Goal: Information Seeking & Learning: Learn about a topic

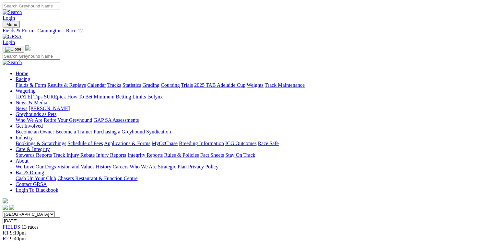
scroll to position [156, 0]
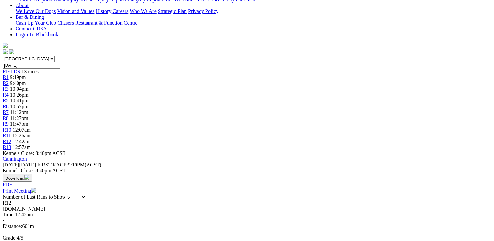
select select "10"
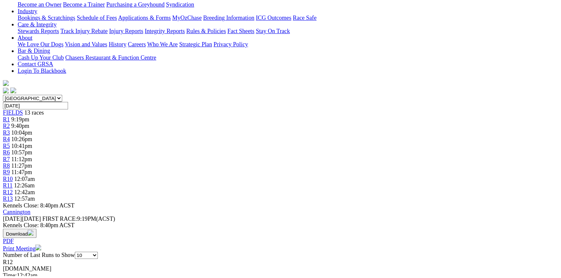
scroll to position [207, 0]
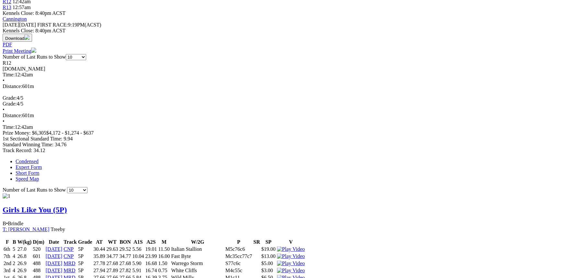
scroll to position [325, 0]
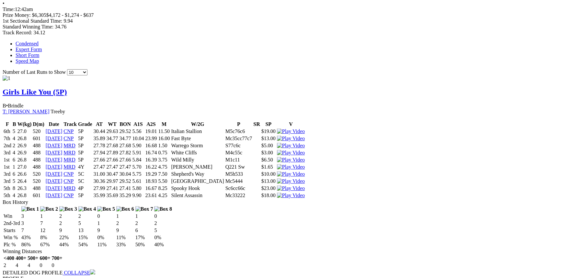
scroll to position [443, 0]
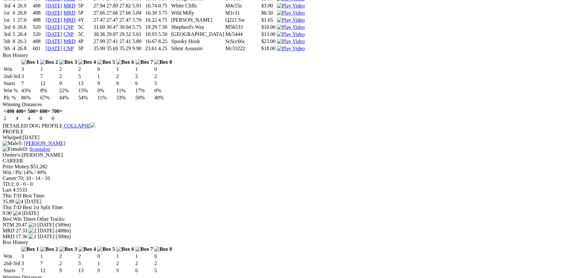
scroll to position [649, 0]
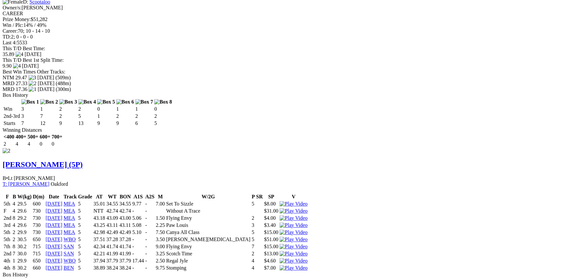
scroll to position [767, 0]
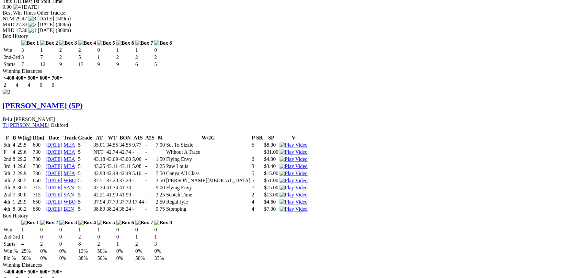
scroll to position [856, 0]
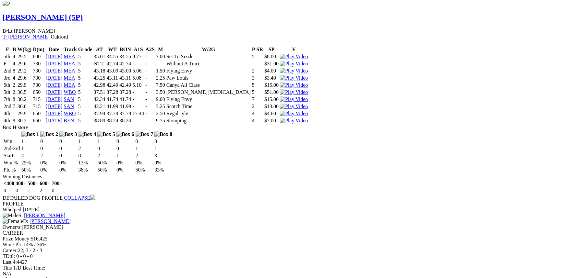
drag, startPoint x: 352, startPoint y: 19, endPoint x: 348, endPoint y: 28, distance: 9.4
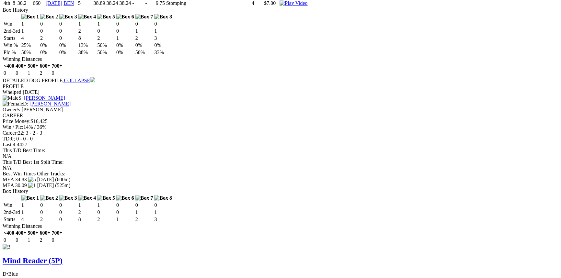
scroll to position [1032, 0]
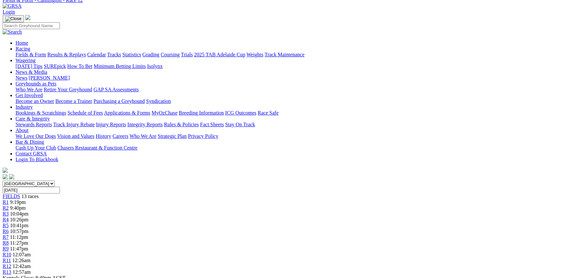
scroll to position [0, 0]
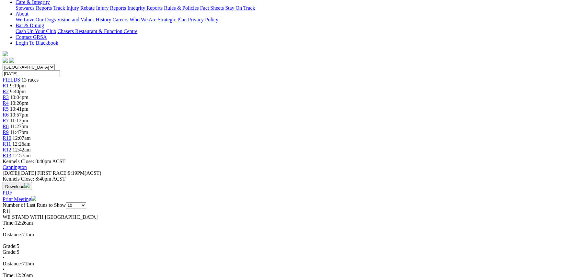
scroll to position [206, 0]
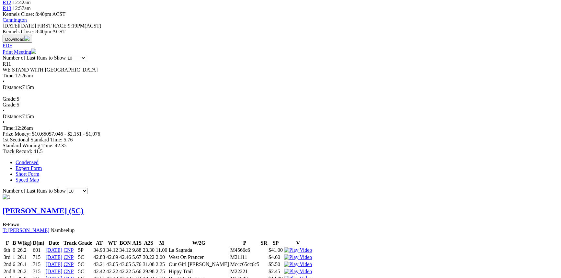
scroll to position [324, 0]
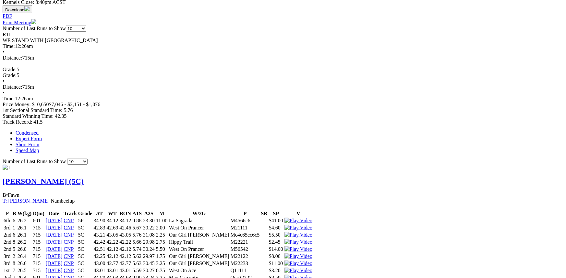
drag, startPoint x: 354, startPoint y: 19, endPoint x: 355, endPoint y: 24, distance: 4.2
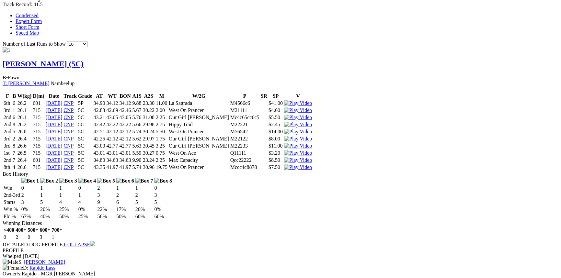
scroll to position [471, 0]
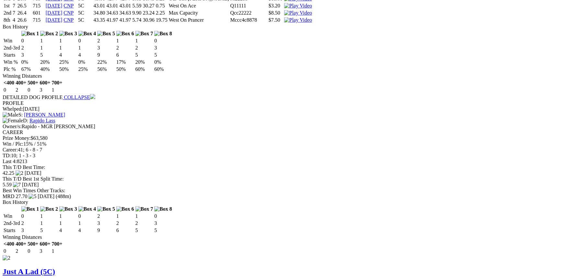
scroll to position [648, 0]
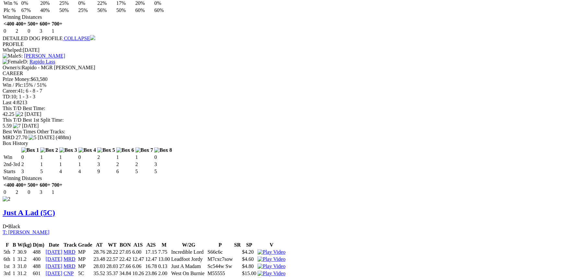
scroll to position [737, 0]
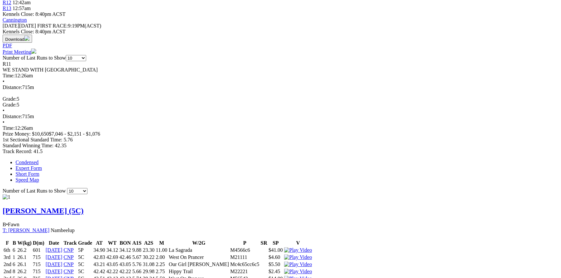
scroll to position [412, 0]
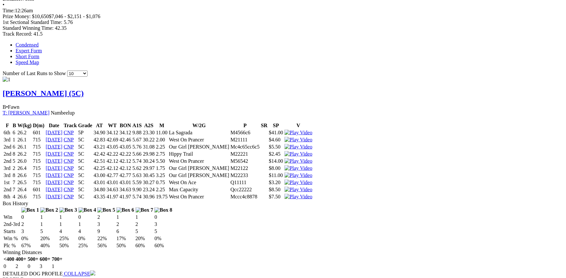
drag, startPoint x: 357, startPoint y: 19, endPoint x: 360, endPoint y: 22, distance: 4.2
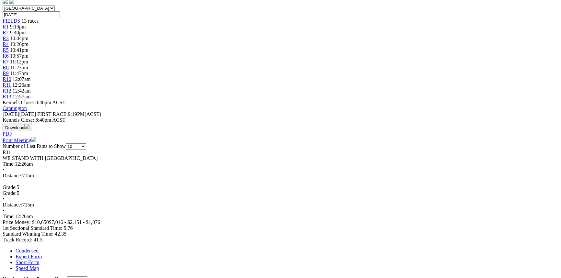
scroll to position [177, 0]
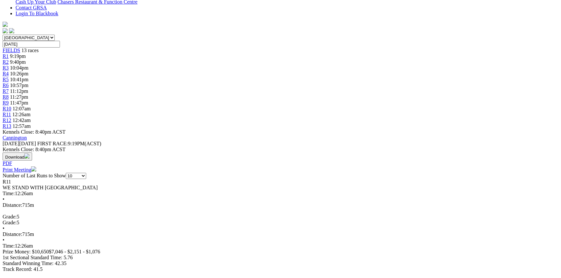
scroll to position [0, 0]
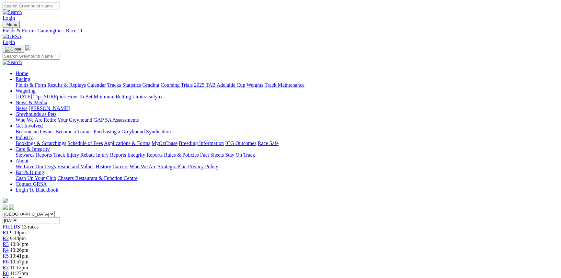
drag, startPoint x: 375, startPoint y: 100, endPoint x: 258, endPoint y: 27, distance: 138.3
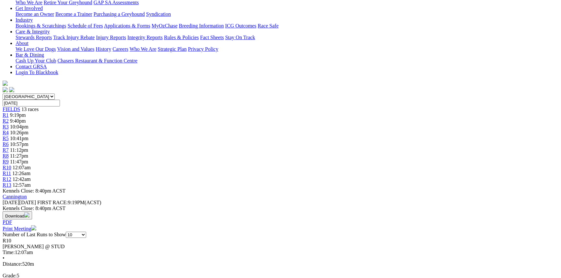
scroll to position [177, 0]
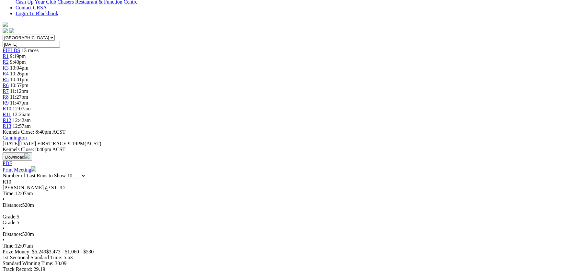
click at [335, 273] on div at bounding box center [281, 273] width 556 height 0
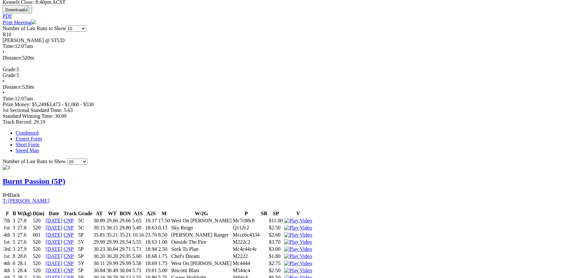
scroll to position [353, 0]
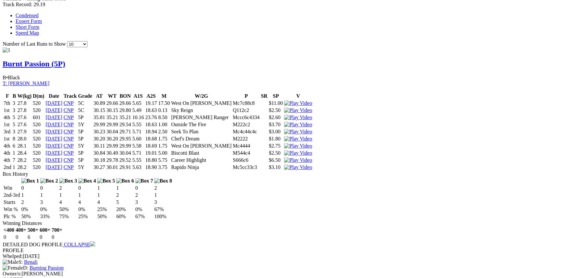
scroll to position [471, 0]
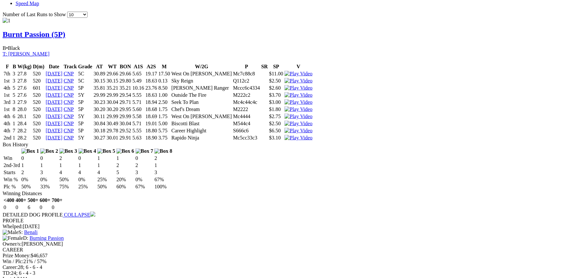
drag, startPoint x: 351, startPoint y: 18, endPoint x: 403, endPoint y: 29, distance: 53.1
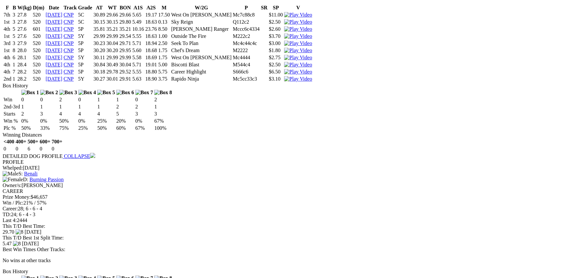
scroll to position [589, 0]
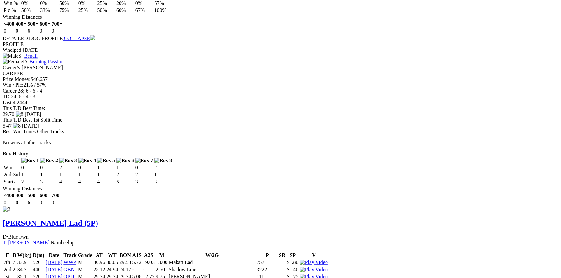
scroll to position [737, 0]
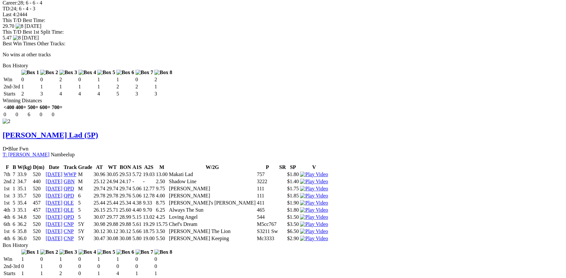
drag, startPoint x: 307, startPoint y: 88, endPoint x: 275, endPoint y: 94, distance: 32.7
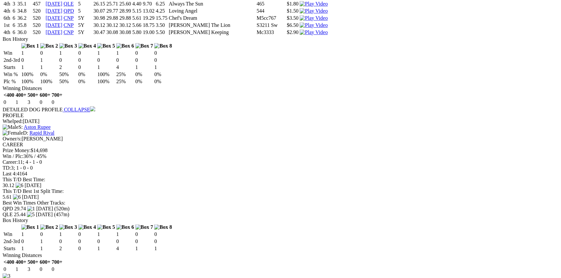
scroll to position [973, 0]
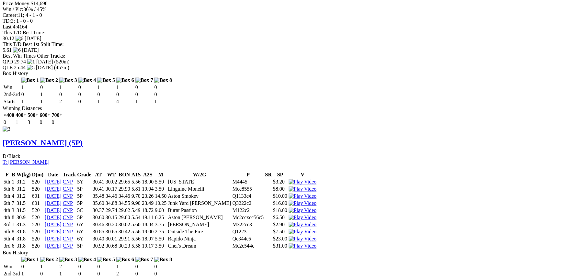
scroll to position [1031, 0]
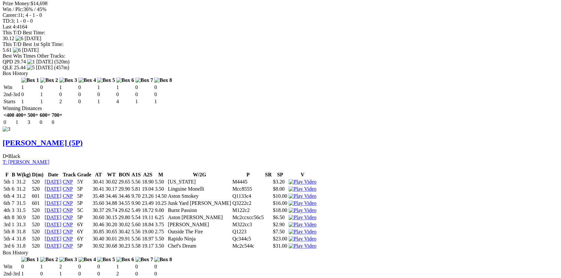
scroll to position [1179, 0]
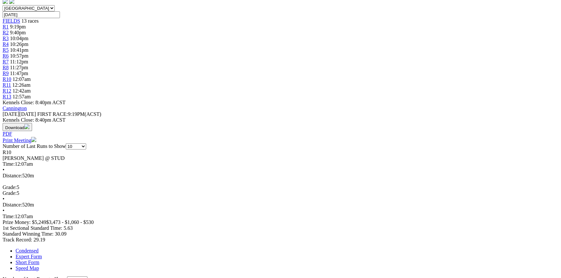
scroll to position [0, 0]
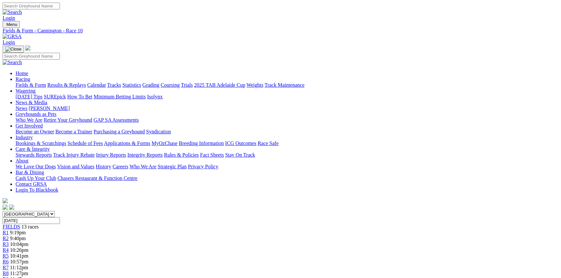
click at [9, 277] on link "R9" at bounding box center [6, 280] width 6 height 6
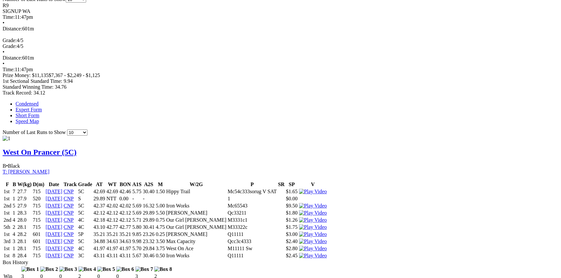
scroll to position [442, 0]
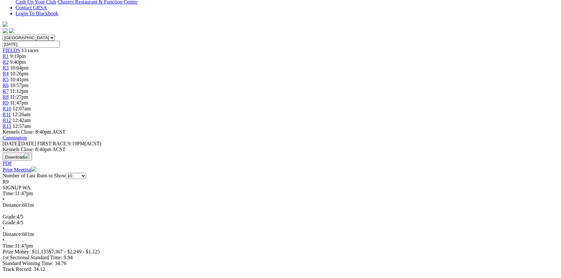
scroll to position [236, 0]
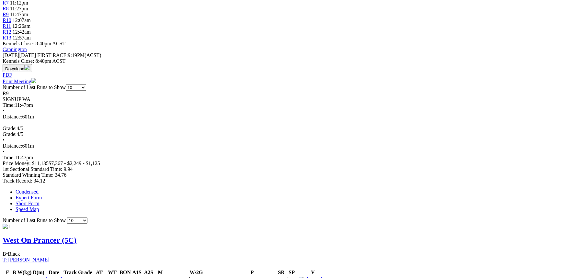
scroll to position [353, 0]
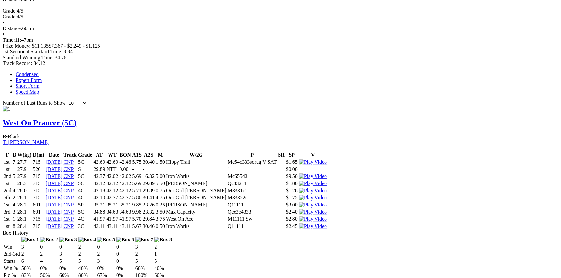
scroll to position [471, 0]
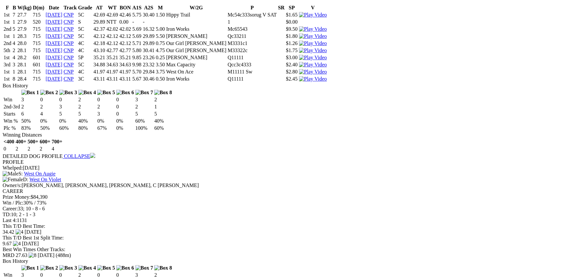
scroll to position [589, 0]
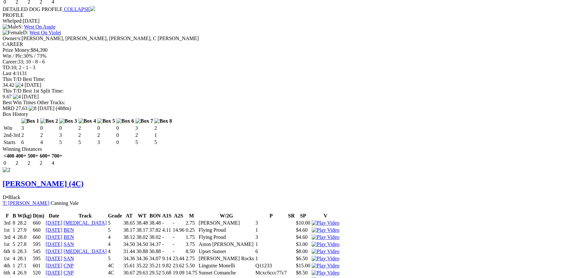
scroll to position [707, 0]
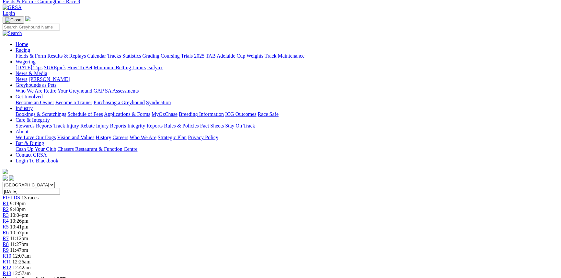
scroll to position [0, 0]
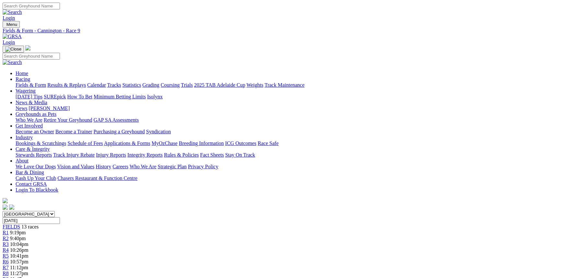
click at [312, 271] on div "R8 11:27pm" at bounding box center [281, 274] width 556 height 6
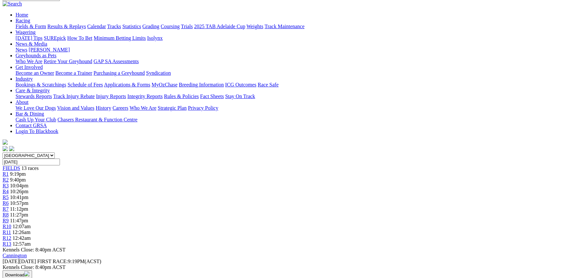
scroll to position [147, 0]
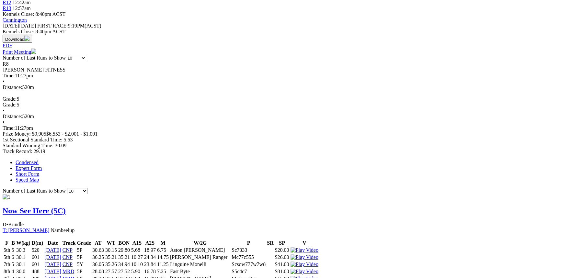
scroll to position [324, 0]
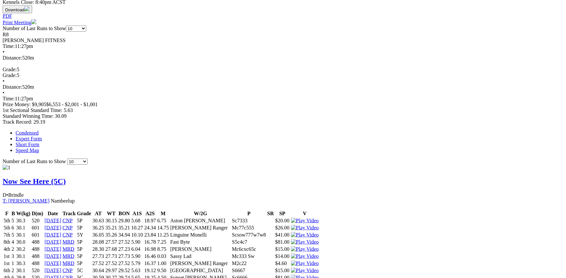
drag, startPoint x: 352, startPoint y: 24, endPoint x: 360, endPoint y: 24, distance: 7.5
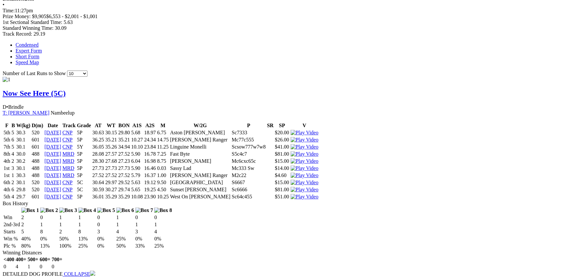
scroll to position [442, 0]
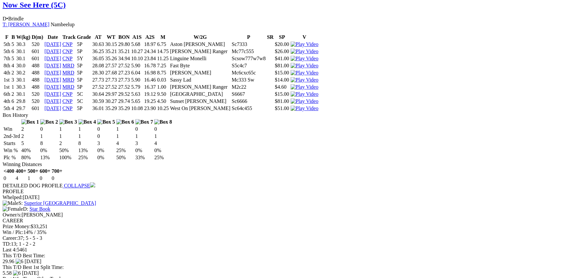
scroll to position [589, 0]
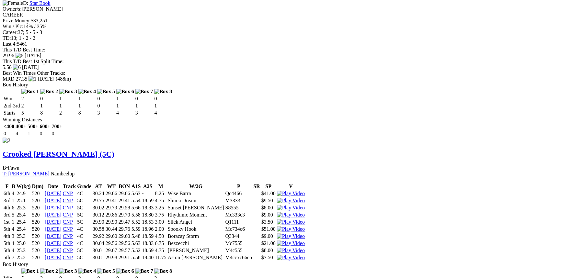
scroll to position [737, 0]
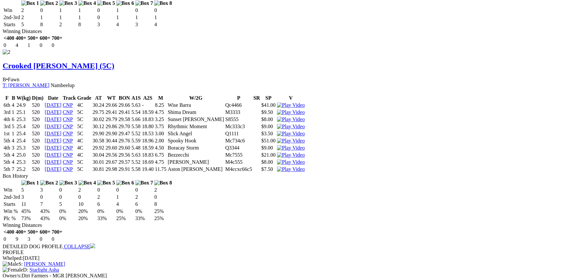
scroll to position [855, 0]
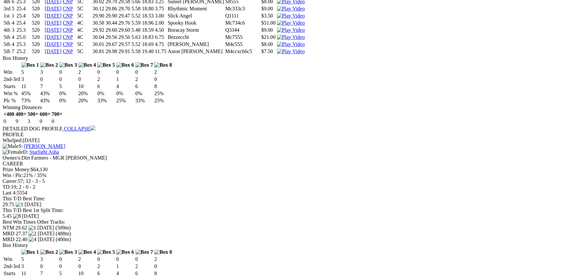
scroll to position [973, 0]
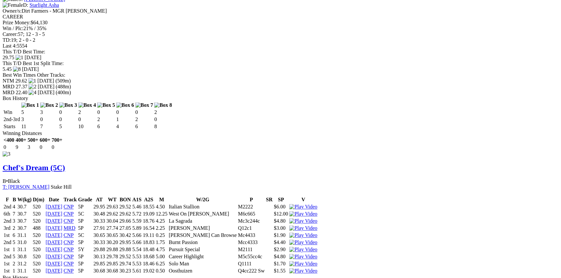
scroll to position [1090, 0]
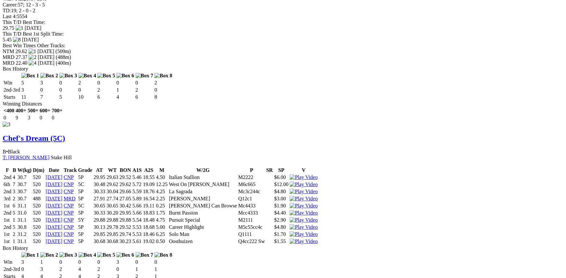
drag, startPoint x: 356, startPoint y: 18, endPoint x: 362, endPoint y: 43, distance: 25.4
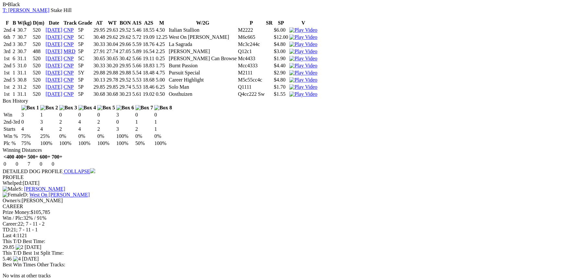
scroll to position [1179, 0]
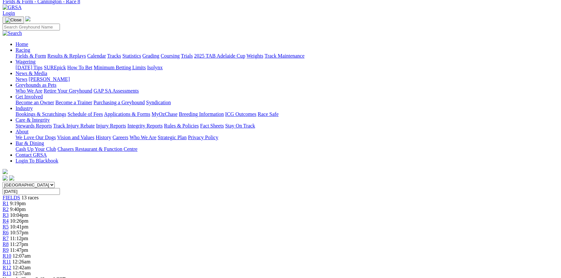
scroll to position [0, 0]
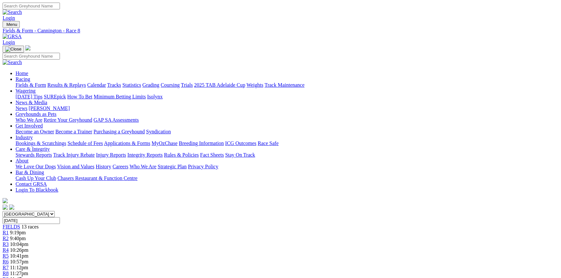
click at [28, 265] on span "11:12pm" at bounding box center [19, 268] width 18 height 6
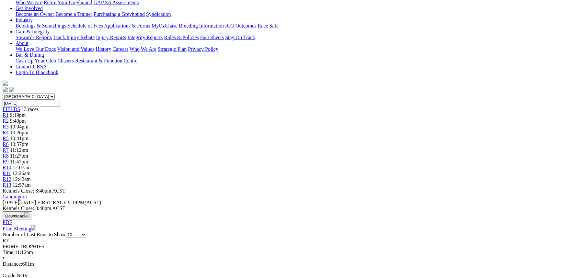
scroll to position [236, 0]
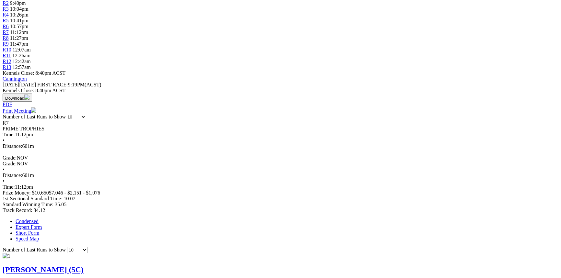
drag, startPoint x: 466, startPoint y: 97, endPoint x: 443, endPoint y: 100, distance: 23.5
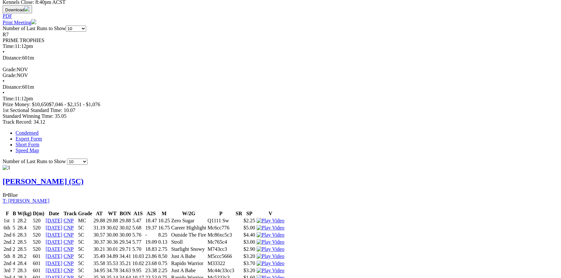
scroll to position [353, 0]
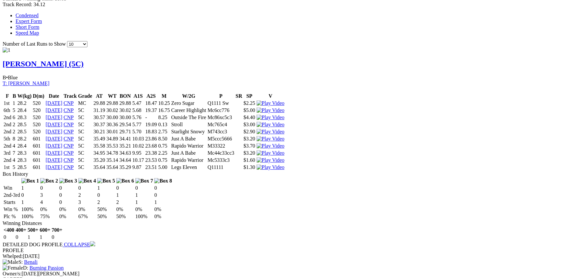
scroll to position [501, 0]
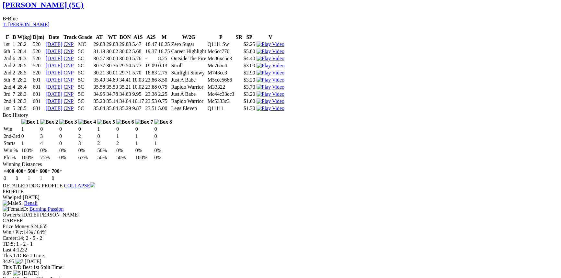
scroll to position [589, 0]
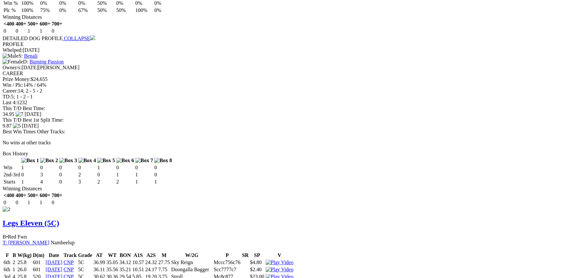
scroll to position [737, 0]
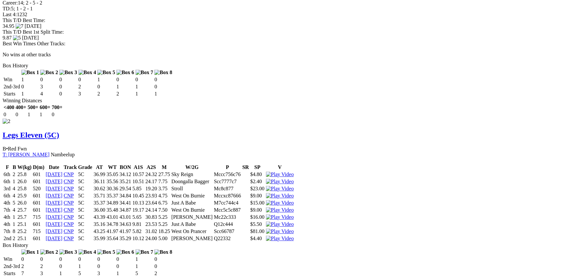
drag, startPoint x: 364, startPoint y: 19, endPoint x: 361, endPoint y: 21, distance: 4.1
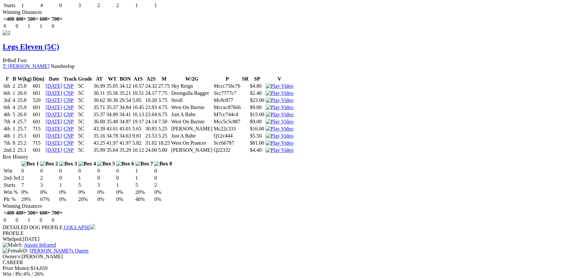
scroll to position [855, 0]
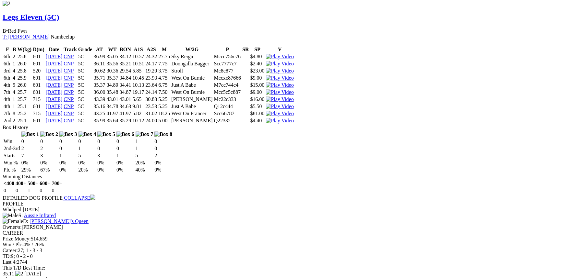
drag, startPoint x: 354, startPoint y: 21, endPoint x: 354, endPoint y: 36, distance: 15.6
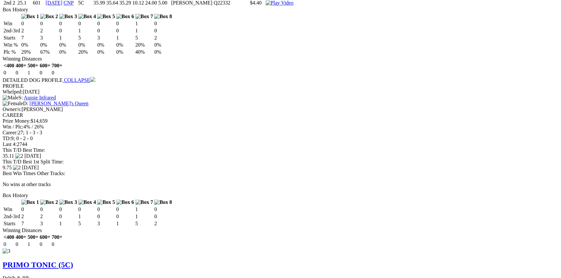
scroll to position [1002, 0]
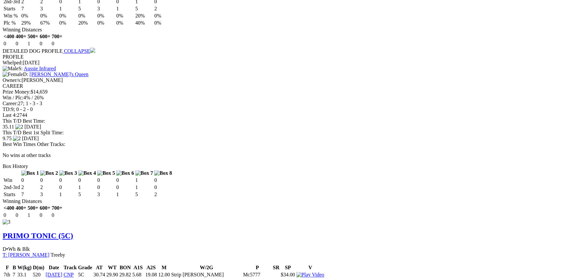
scroll to position [1149, 0]
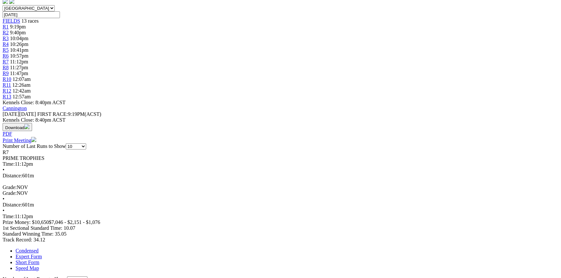
scroll to position [0, 0]
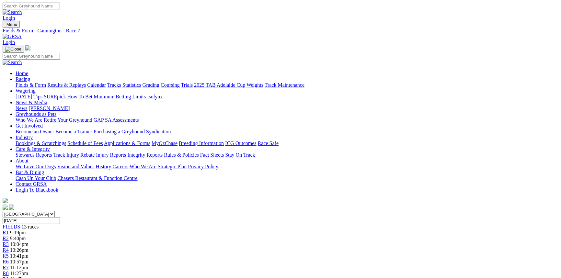
click at [29, 259] on span "10:57pm" at bounding box center [19, 262] width 18 height 6
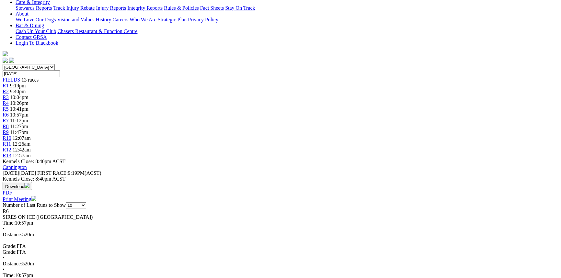
scroll to position [295, 0]
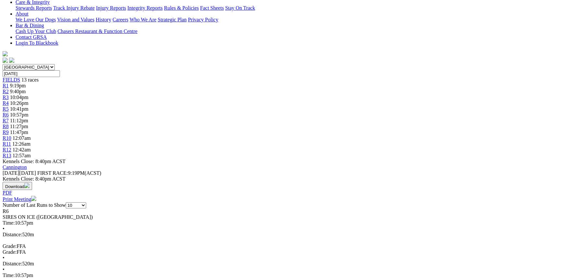
scroll to position [177, 0]
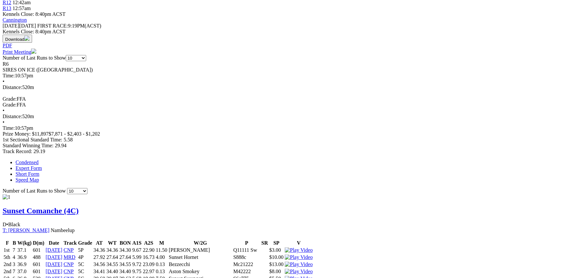
scroll to position [353, 0]
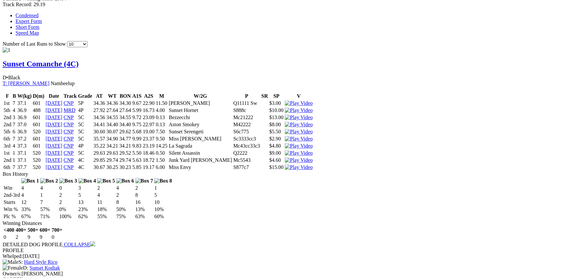
scroll to position [501, 0]
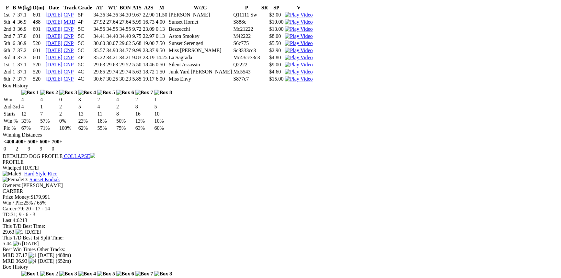
scroll to position [560, 0]
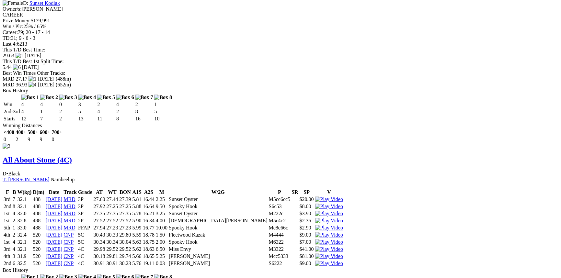
scroll to position [648, 0]
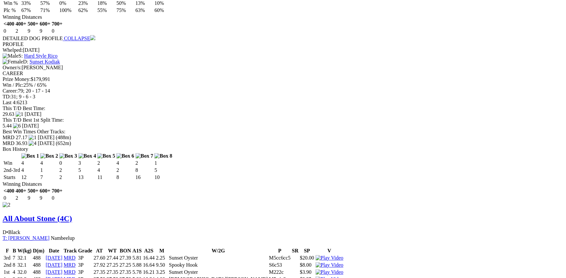
drag, startPoint x: 347, startPoint y: 25, endPoint x: 351, endPoint y: 23, distance: 4.6
drag, startPoint x: 353, startPoint y: 19, endPoint x: 352, endPoint y: 32, distance: 13.0
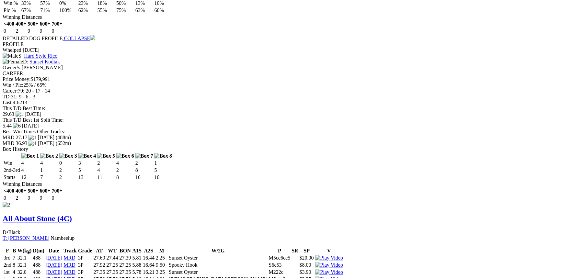
scroll to position [766, 0]
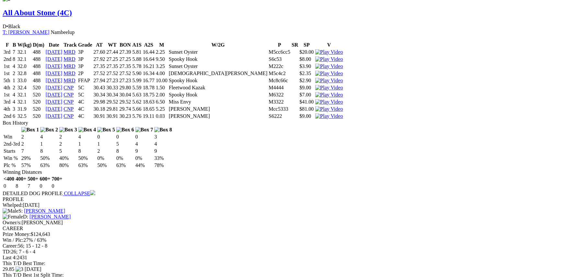
scroll to position [943, 0]
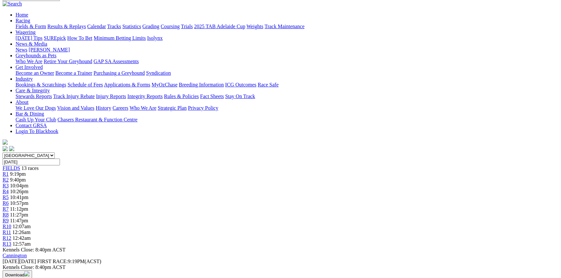
scroll to position [0, 0]
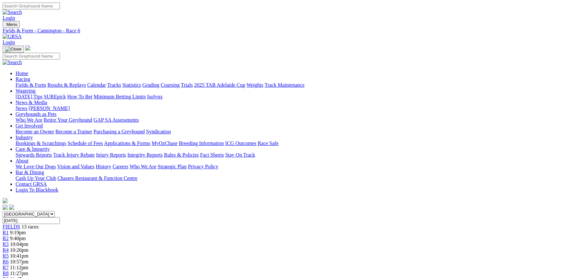
click at [249, 254] on div "R5 10:41pm" at bounding box center [281, 257] width 556 height 6
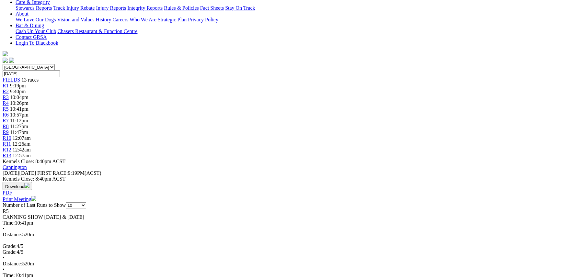
scroll to position [177, 0]
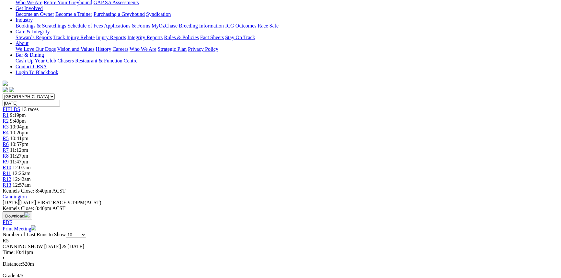
scroll to position [0, 0]
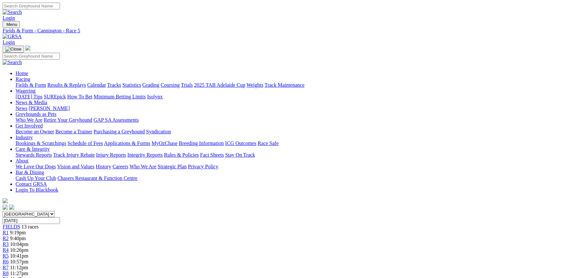
click at [9, 248] on link "R4" at bounding box center [6, 251] width 6 height 6
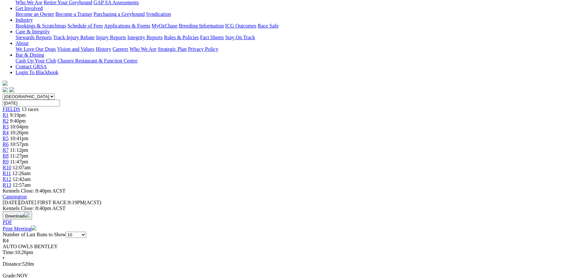
scroll to position [147, 0]
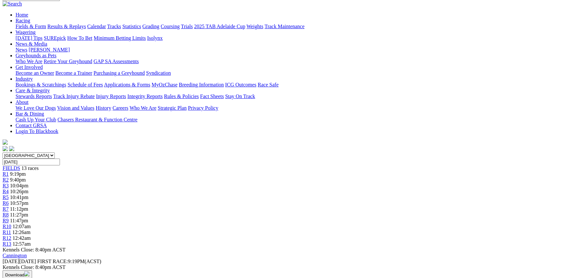
click at [29, 195] on span "10:41pm" at bounding box center [19, 198] width 18 height 6
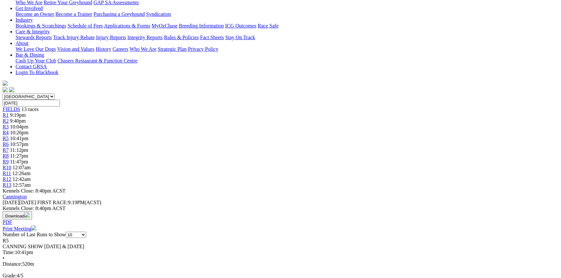
scroll to position [236, 0]
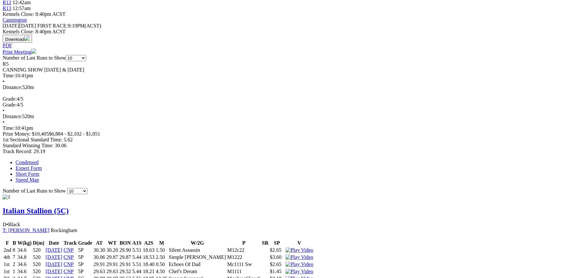
scroll to position [324, 0]
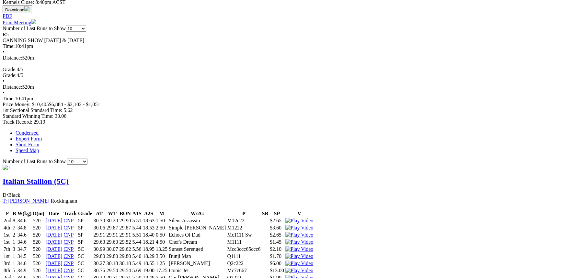
scroll to position [412, 0]
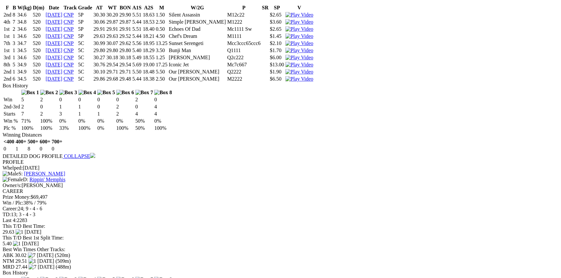
scroll to position [589, 0]
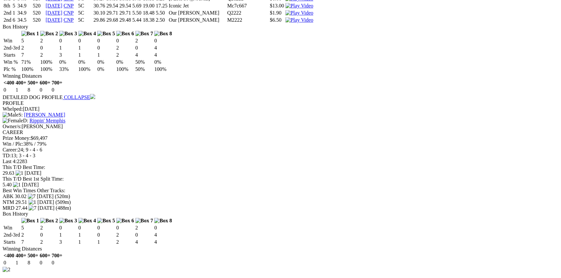
scroll to position [737, 0]
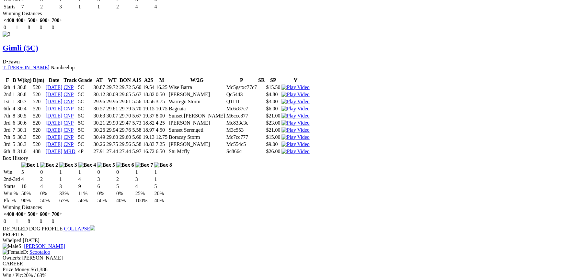
scroll to position [884, 0]
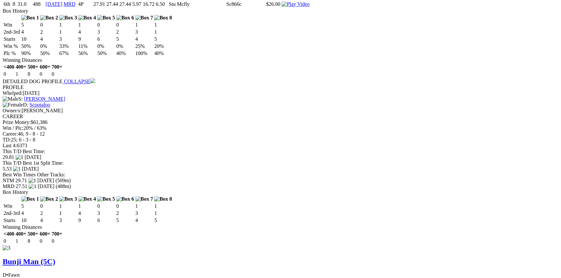
scroll to position [1002, 0]
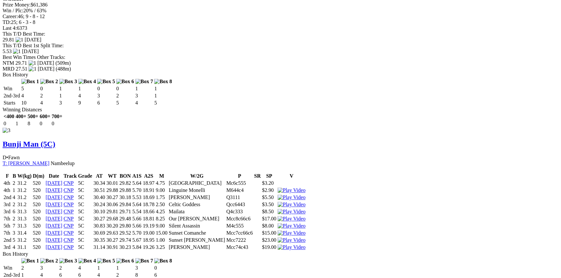
scroll to position [1120, 0]
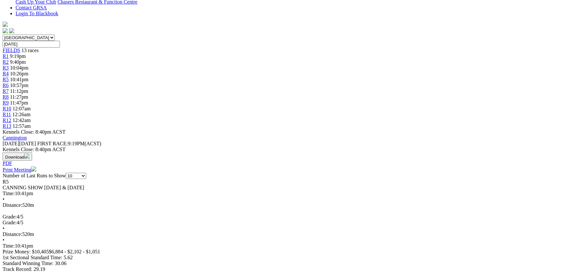
scroll to position [0, 0]
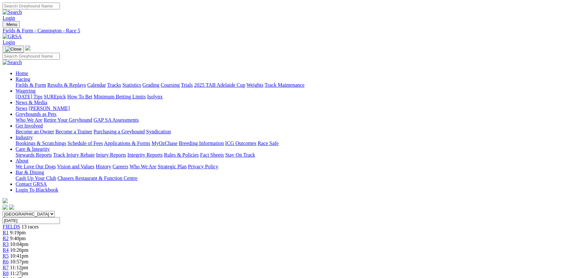
click at [9, 248] on link "R4" at bounding box center [6, 251] width 6 height 6
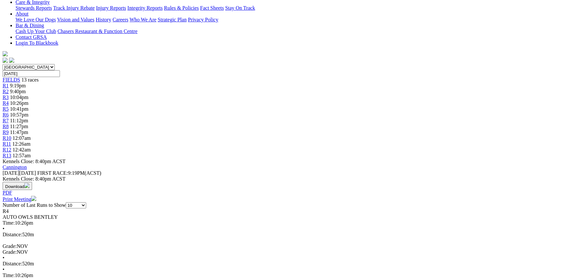
scroll to position [206, 0]
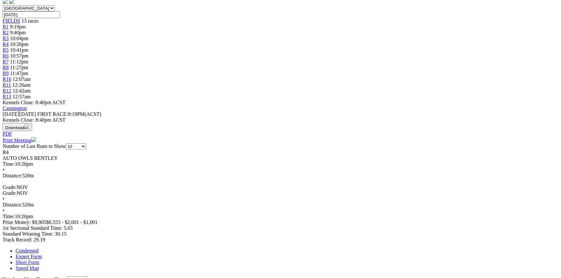
drag, startPoint x: 465, startPoint y: 123, endPoint x: 429, endPoint y: 124, distance: 35.7
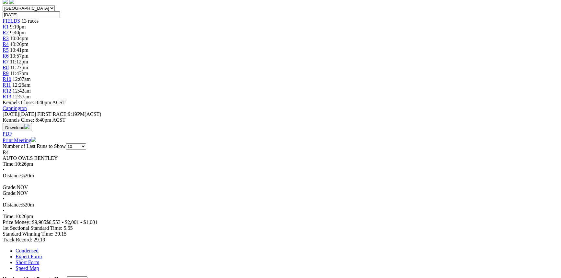
scroll to position [88, 0]
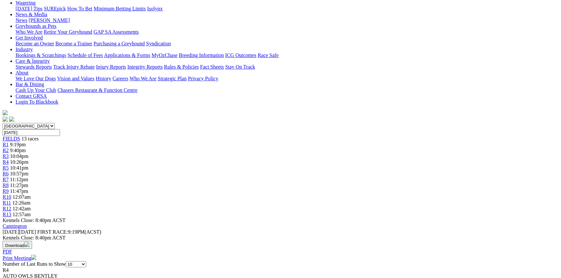
click at [187, 154] on div "R3 10:04pm" at bounding box center [281, 157] width 556 height 6
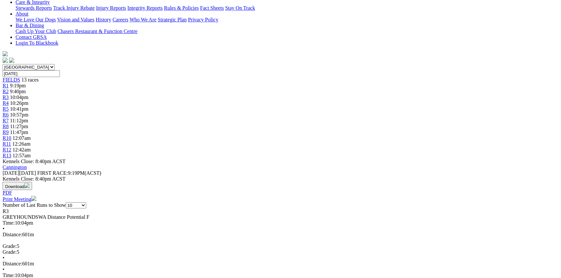
scroll to position [177, 0]
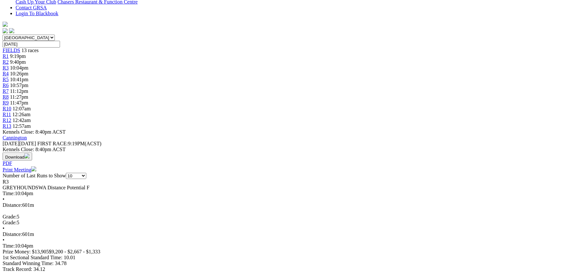
drag, startPoint x: 357, startPoint y: 21, endPoint x: 357, endPoint y: 26, distance: 5.5
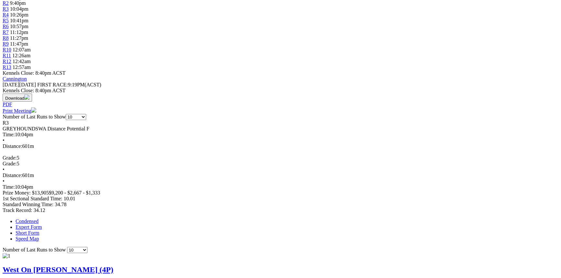
scroll to position [324, 0]
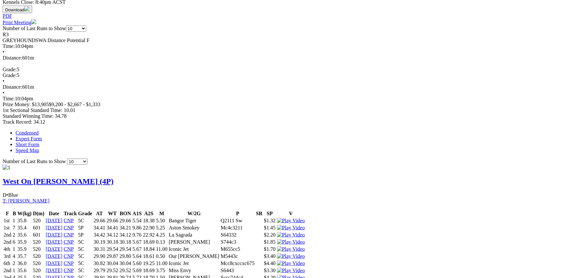
drag, startPoint x: 350, startPoint y: 20, endPoint x: 341, endPoint y: 44, distance: 26.0
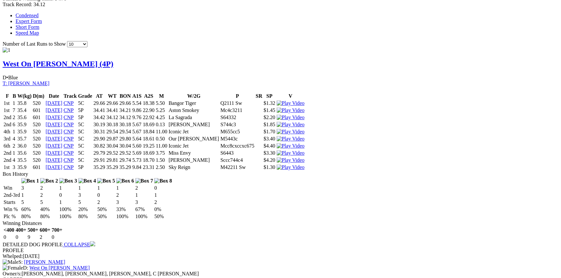
scroll to position [471, 0]
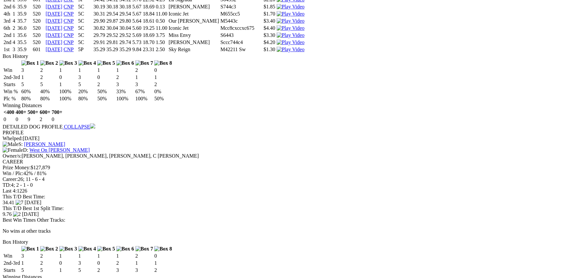
scroll to position [619, 0]
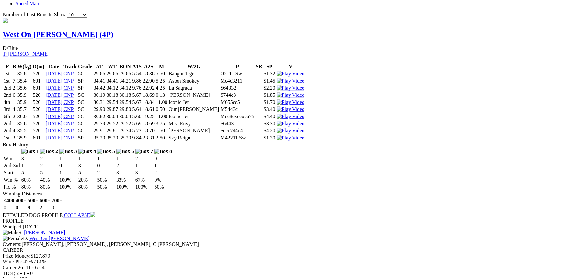
scroll to position [619, 0]
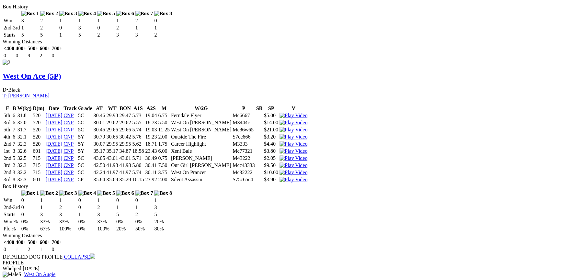
scroll to position [855, 0]
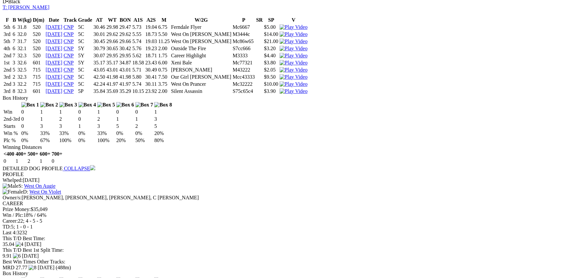
scroll to position [943, 0]
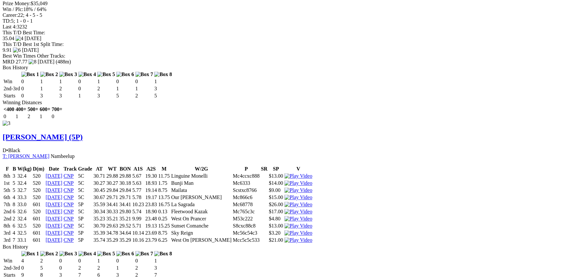
scroll to position [1120, 0]
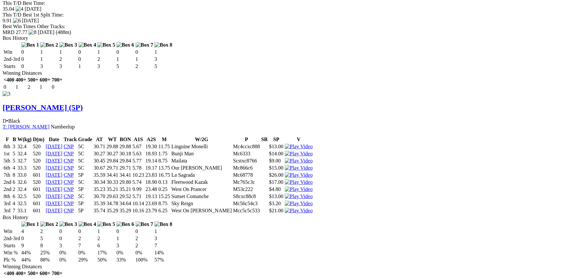
drag, startPoint x: 350, startPoint y: 21, endPoint x: 429, endPoint y: 31, distance: 79.5
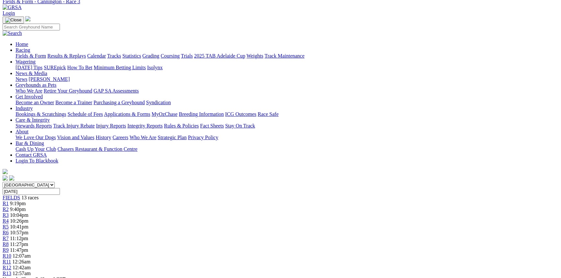
scroll to position [0, 0]
